Goal: Ask a question

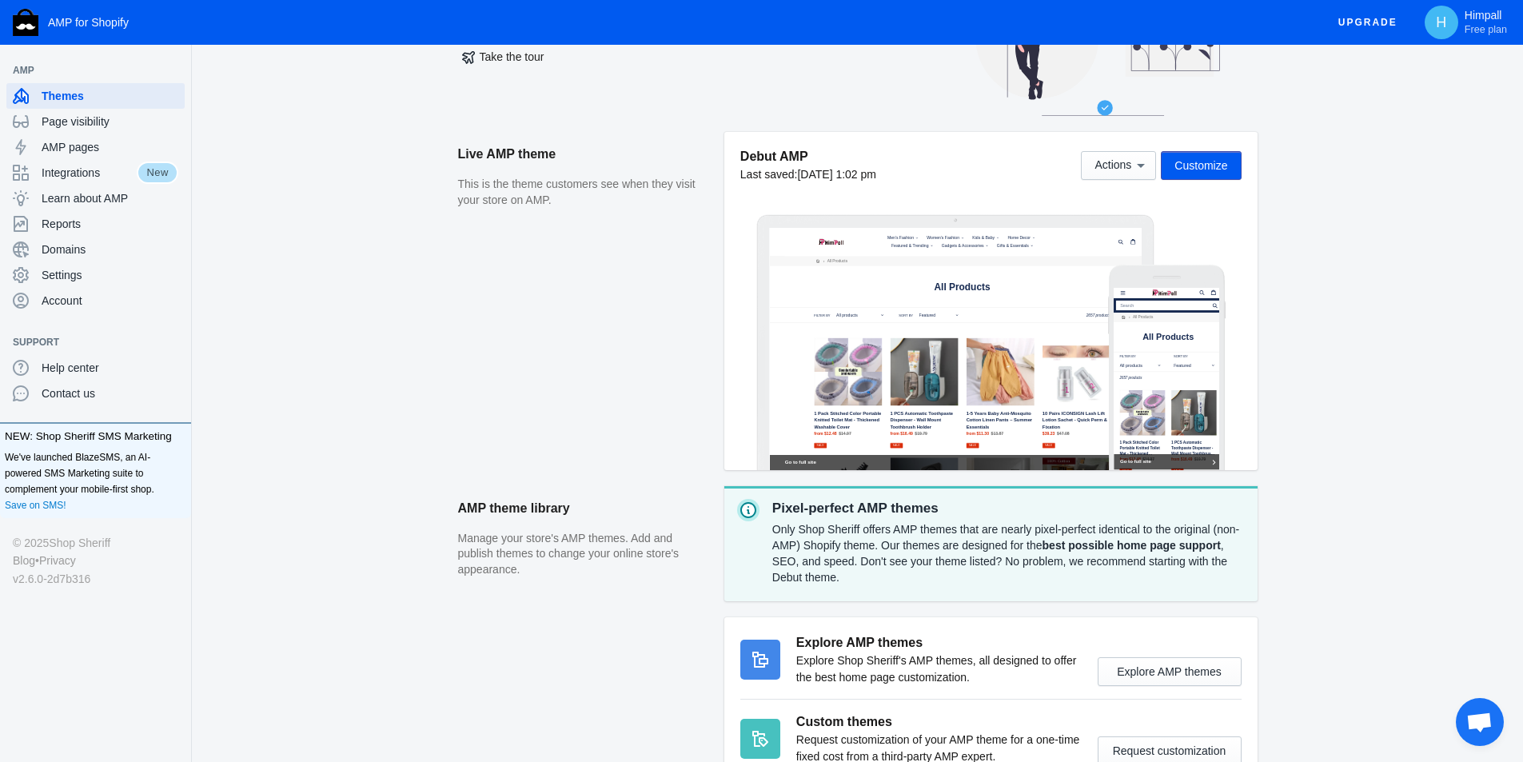
scroll to position [240, 0]
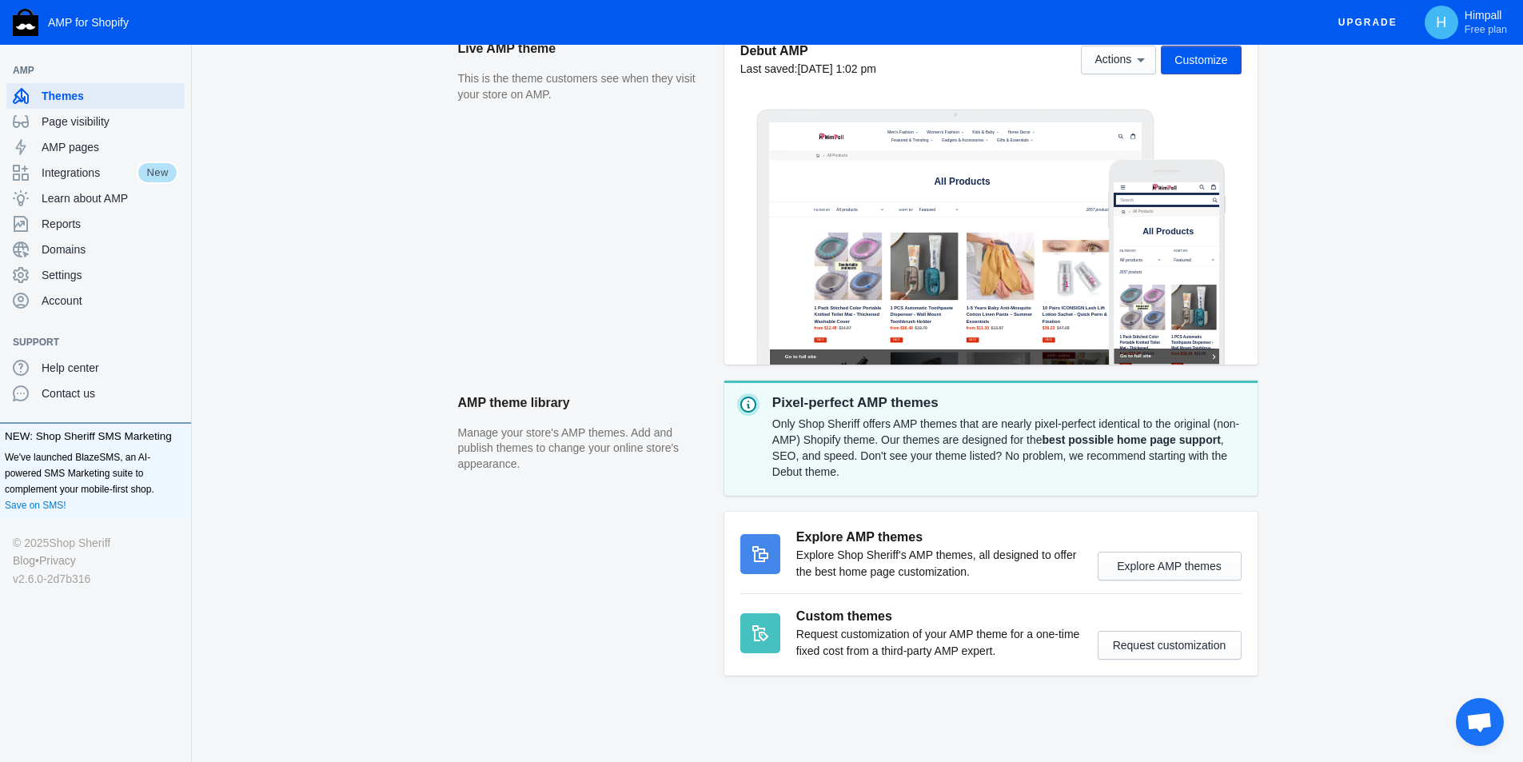
click at [1475, 724] on span "Open chat" at bounding box center [1479, 723] width 26 height 22
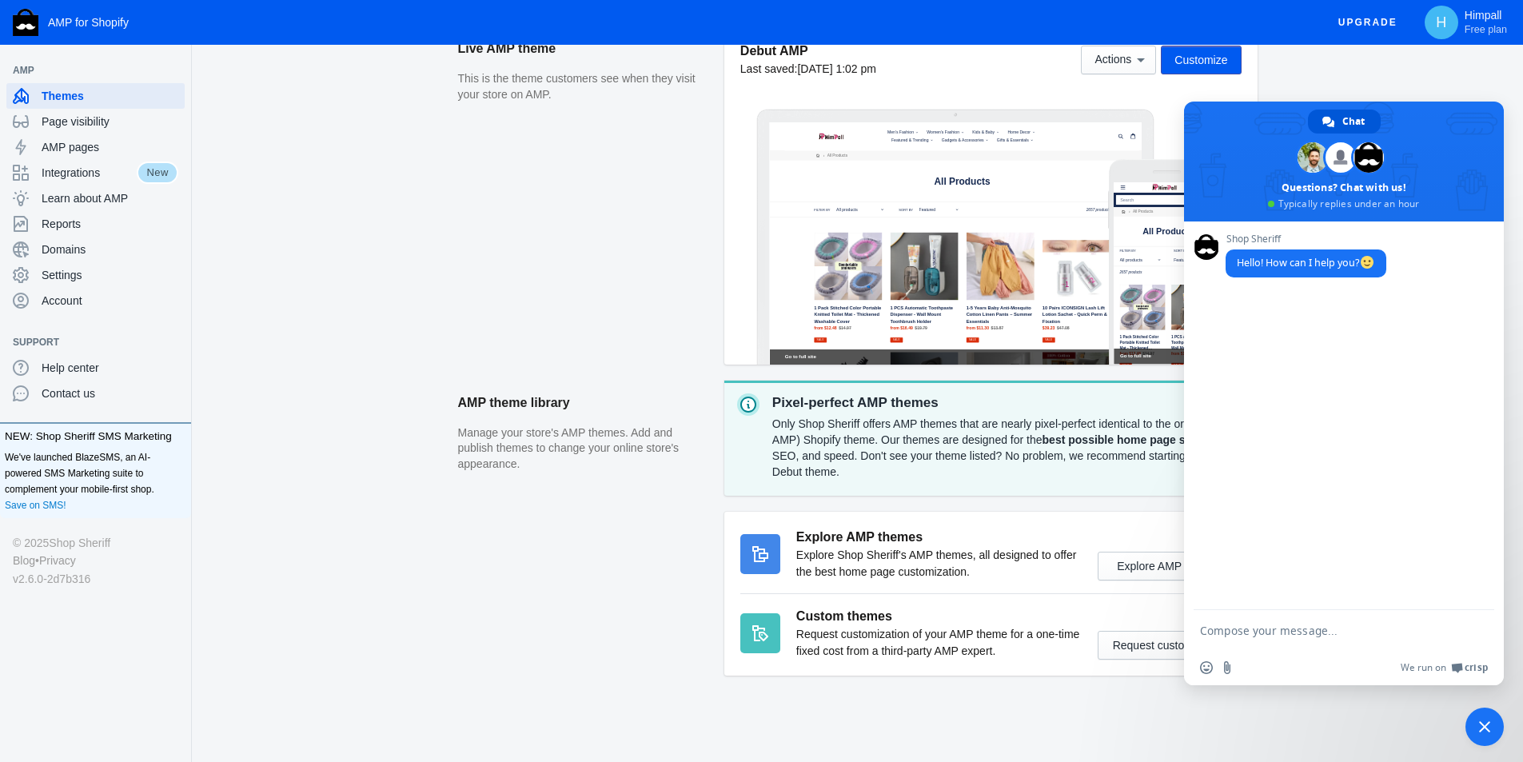
click at [1301, 629] on textarea "Compose your message..." at bounding box center [1326, 630] width 253 height 14
type textarea "hi\"
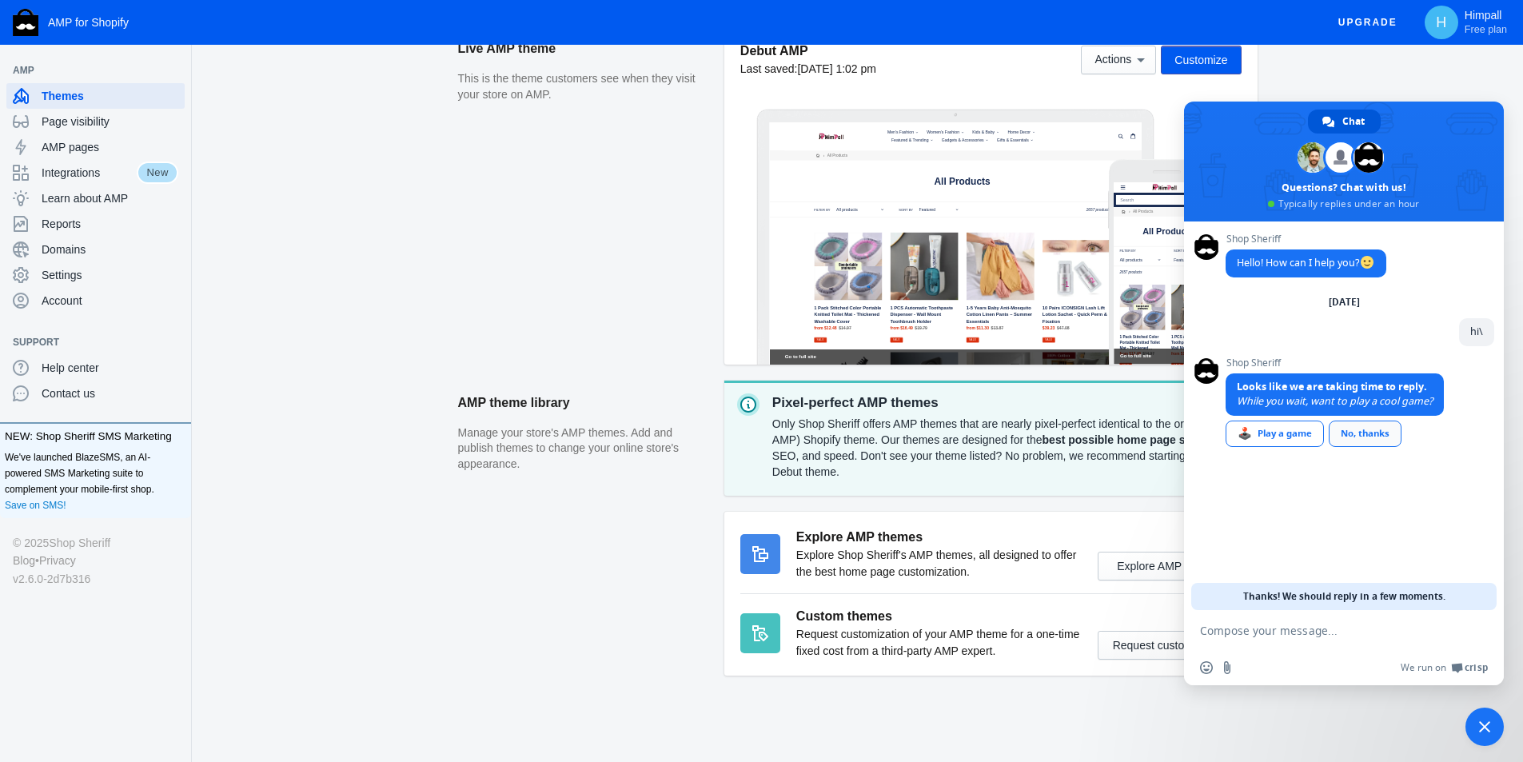
click at [1386, 443] on div "No, thanks" at bounding box center [1364, 433] width 73 height 26
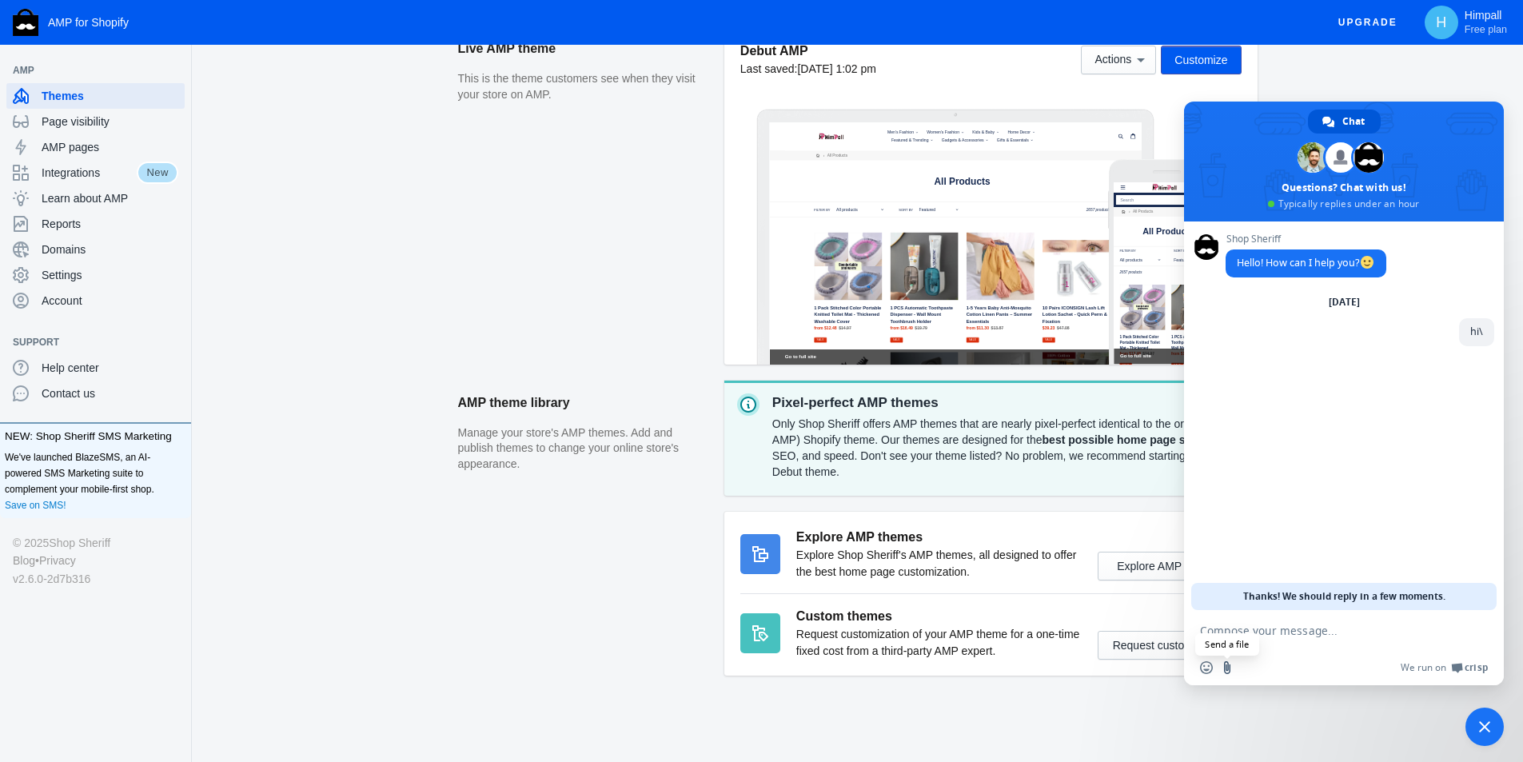
click at [1227, 667] on input "Send a file" at bounding box center [1226, 667] width 13 height 13
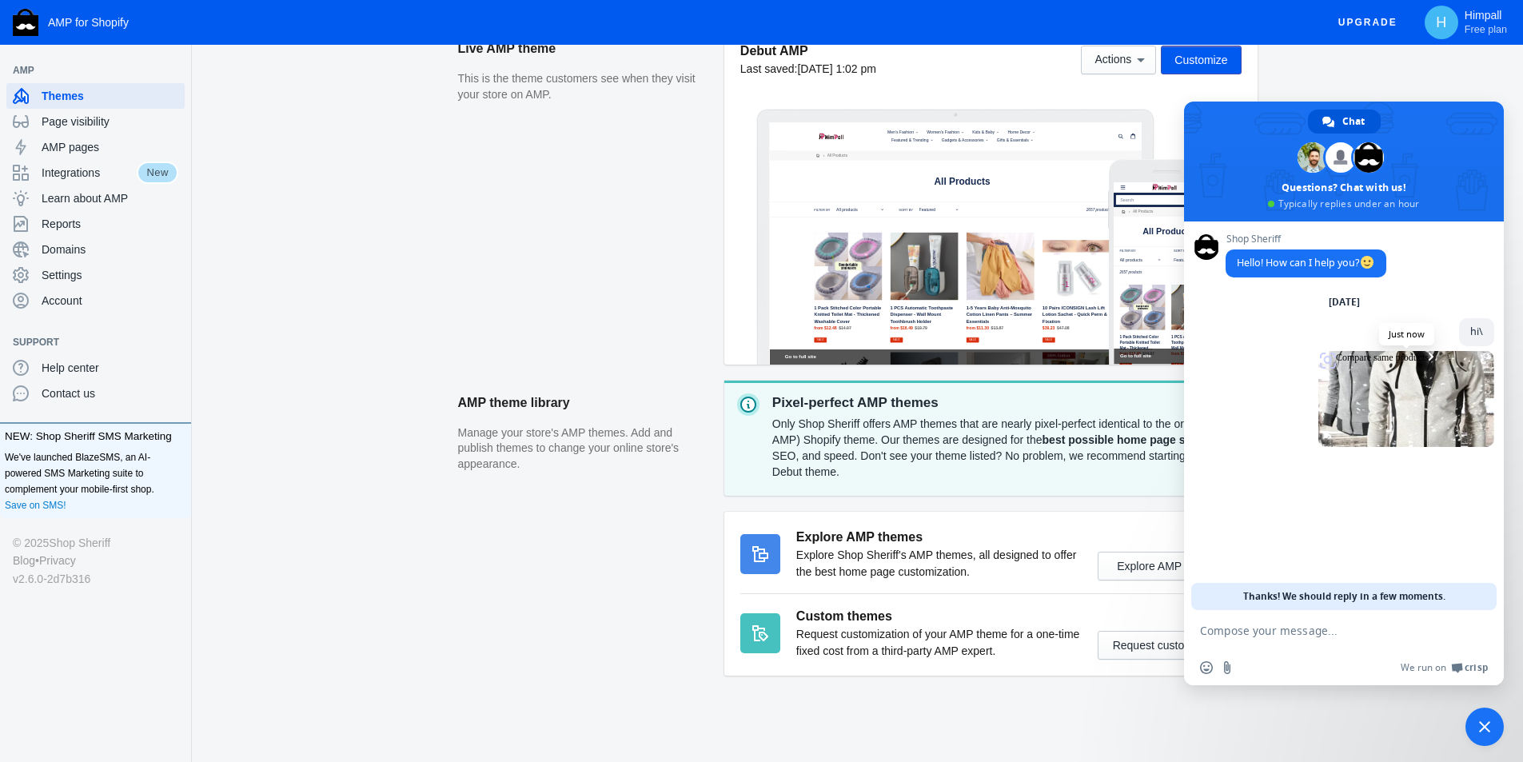
drag, startPoint x: 1407, startPoint y: 402, endPoint x: 1430, endPoint y: 398, distance: 22.7
click at [1430, 398] on span at bounding box center [1406, 399] width 176 height 96
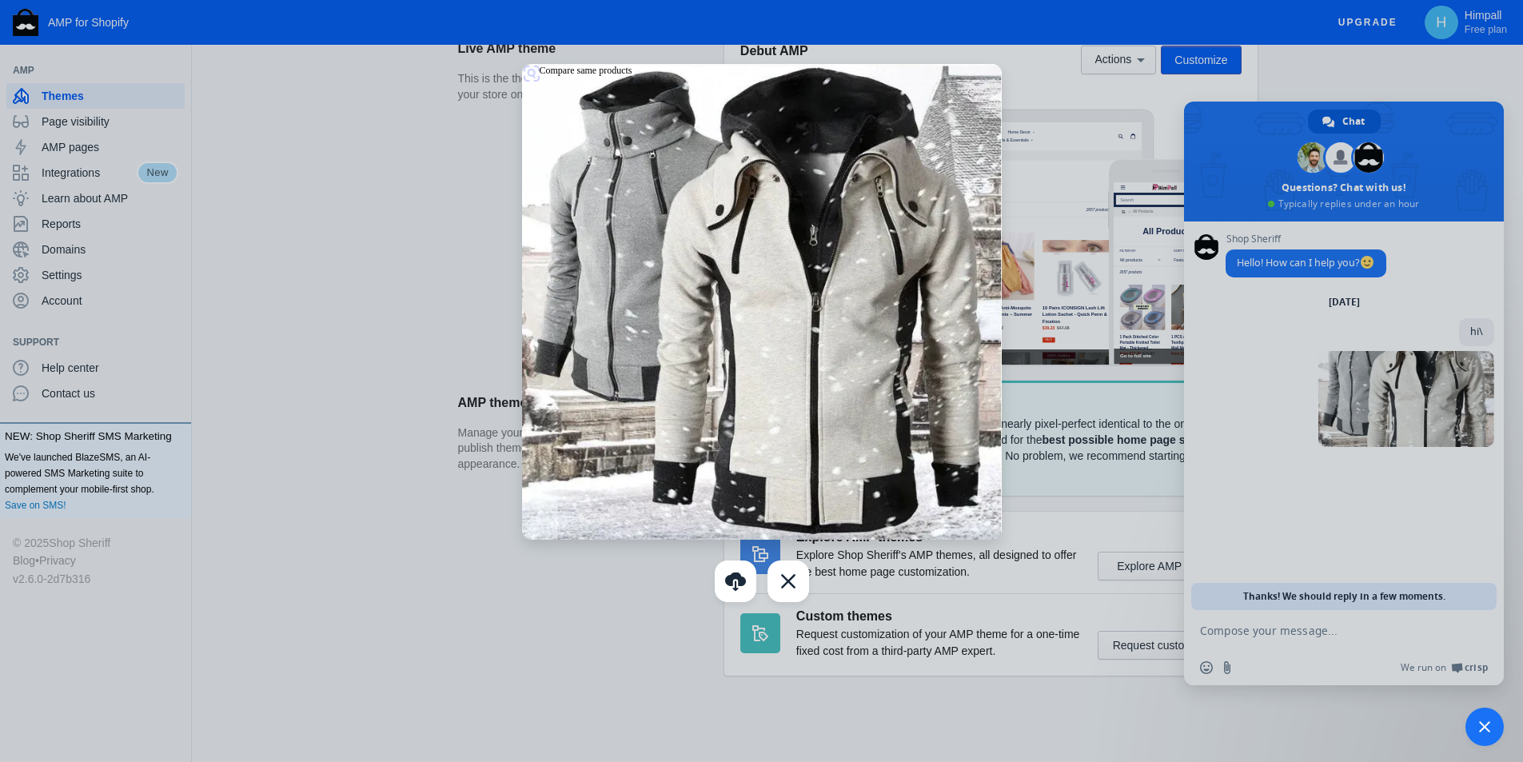
click at [393, 307] on div at bounding box center [761, 381] width 1523 height 762
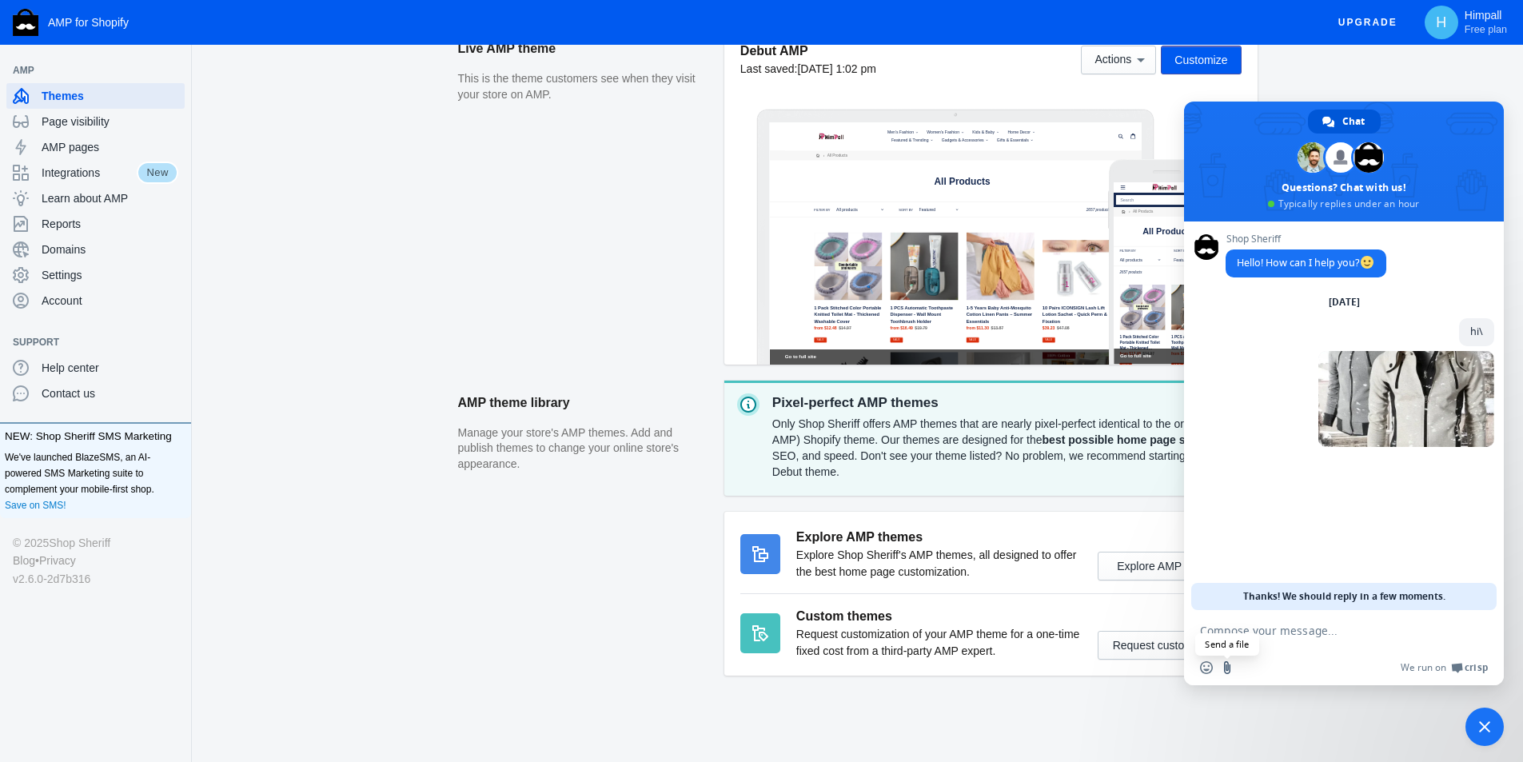
click at [1224, 669] on input "Send a file" at bounding box center [1226, 667] width 13 height 13
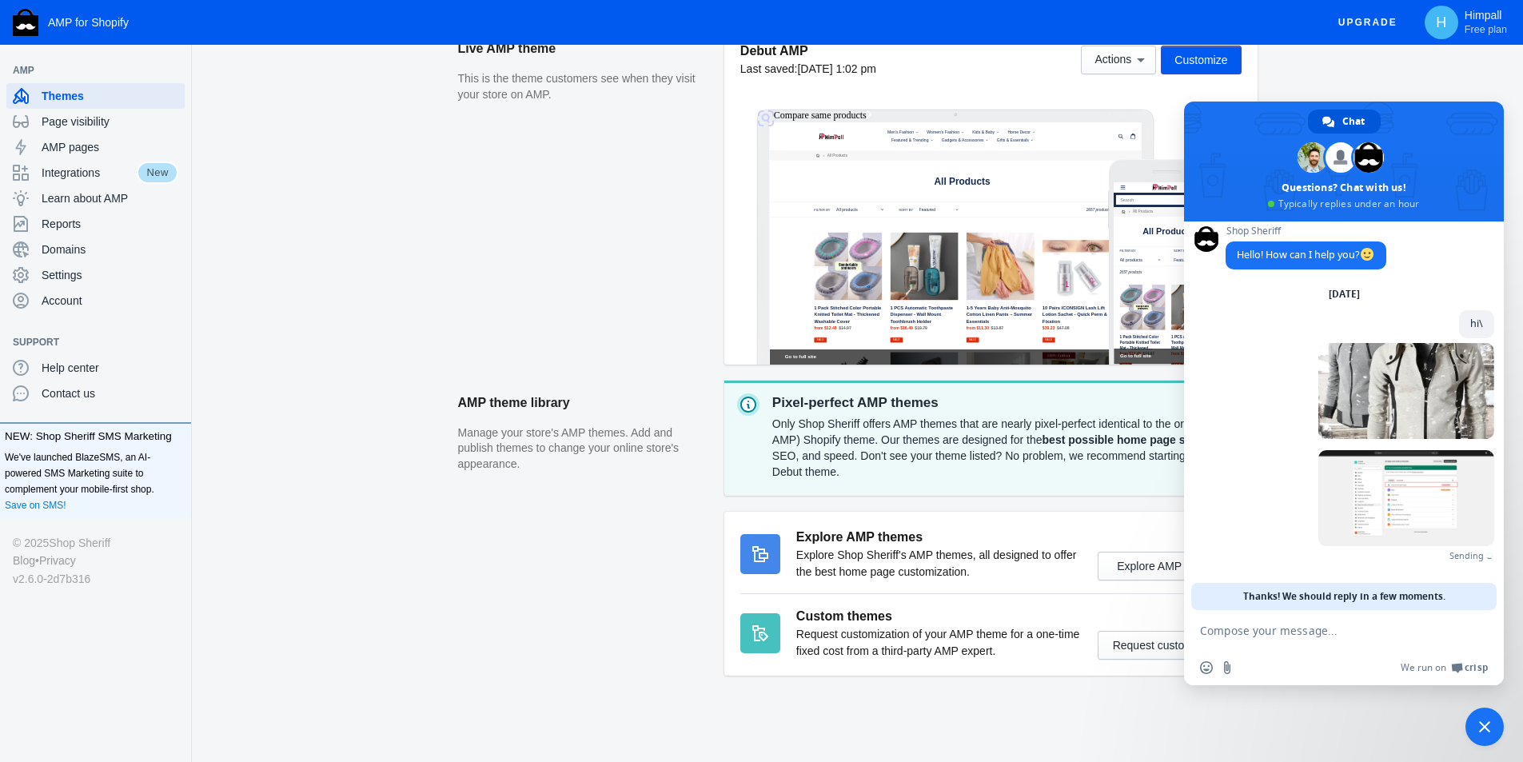
scroll to position [0, 0]
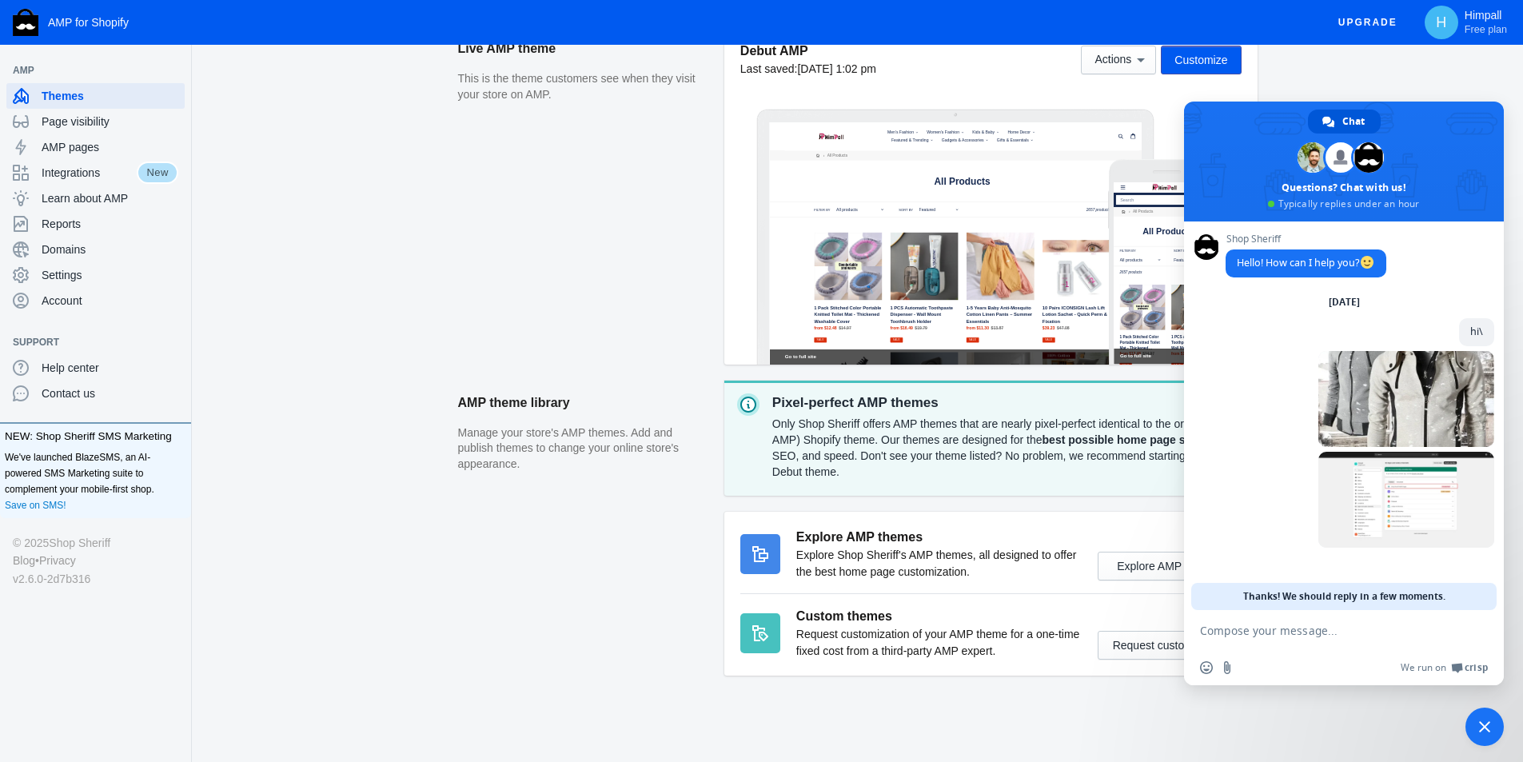
click at [1293, 631] on textarea "Compose your message..." at bounding box center [1326, 630] width 253 height 14
type textarea "apm showing unsupported how to fixed?"
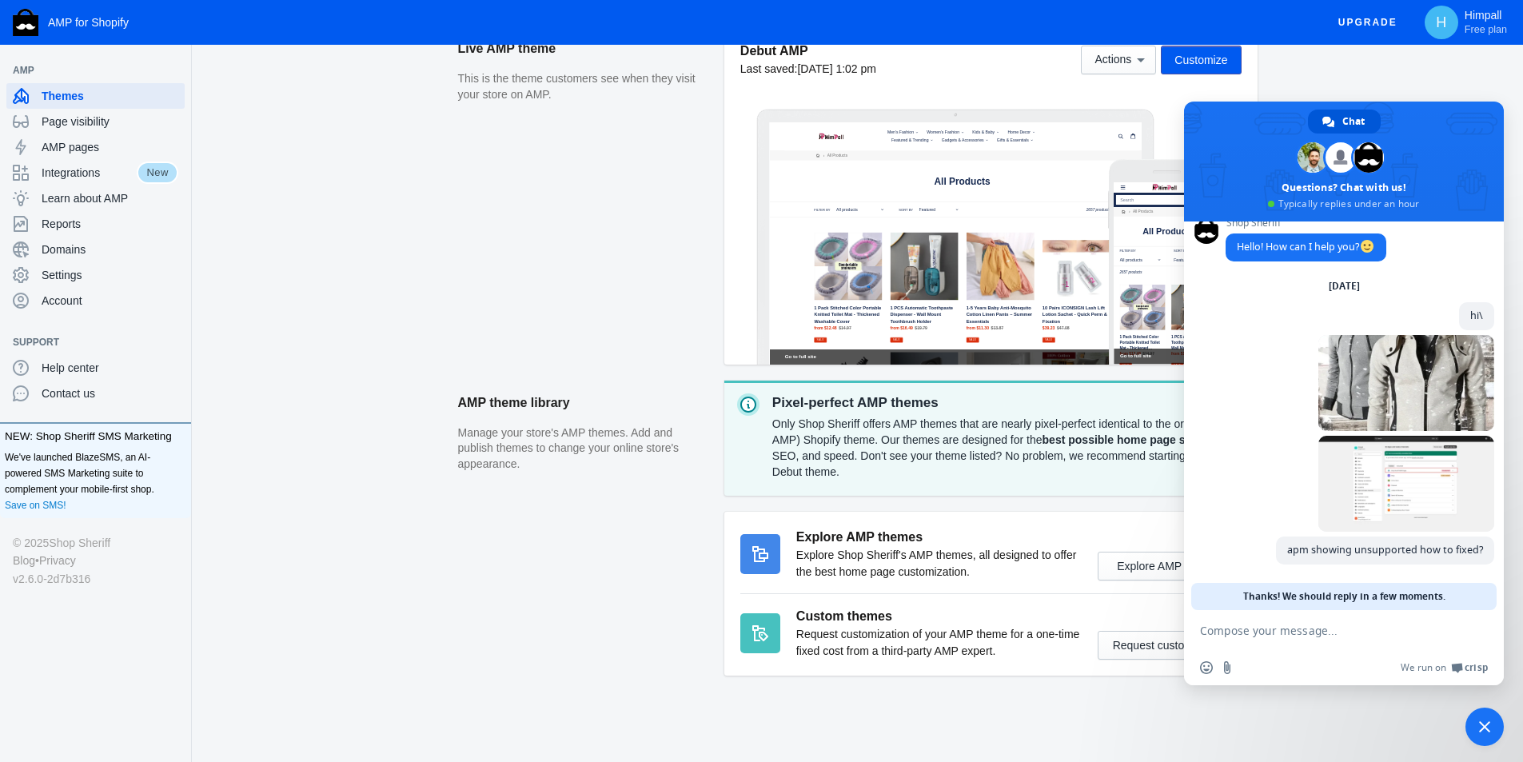
scroll to position [16, 0]
